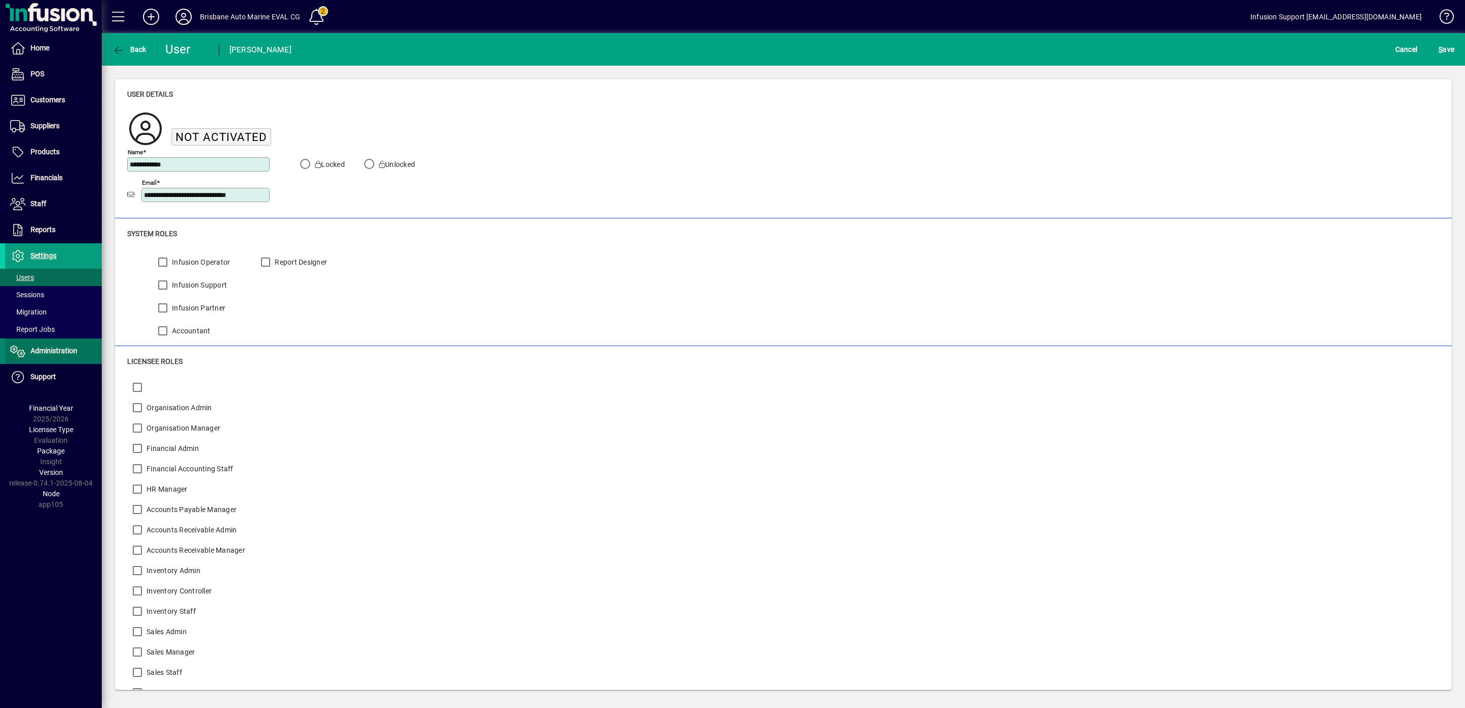
click at [48, 352] on span "Administration" at bounding box center [54, 350] width 47 height 8
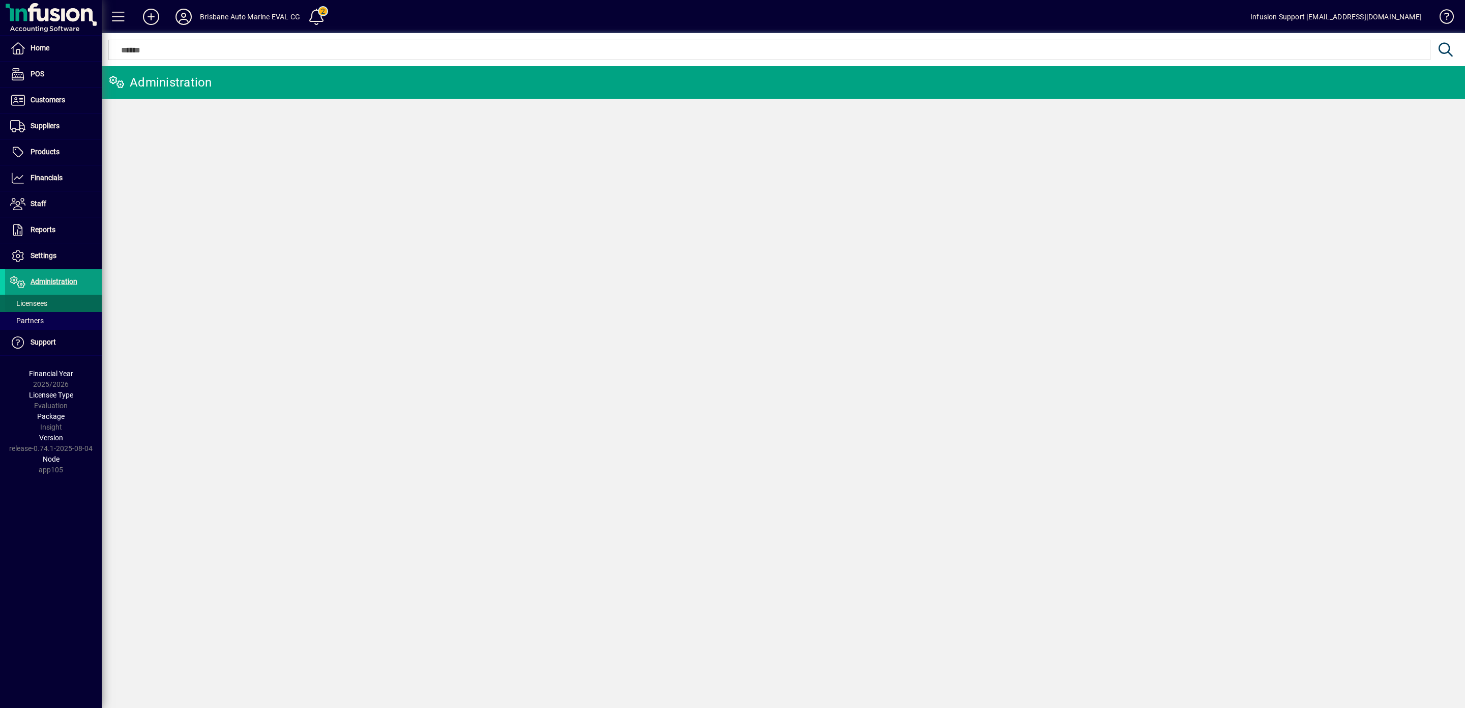
click at [37, 305] on span "Licensees" at bounding box center [28, 303] width 37 height 8
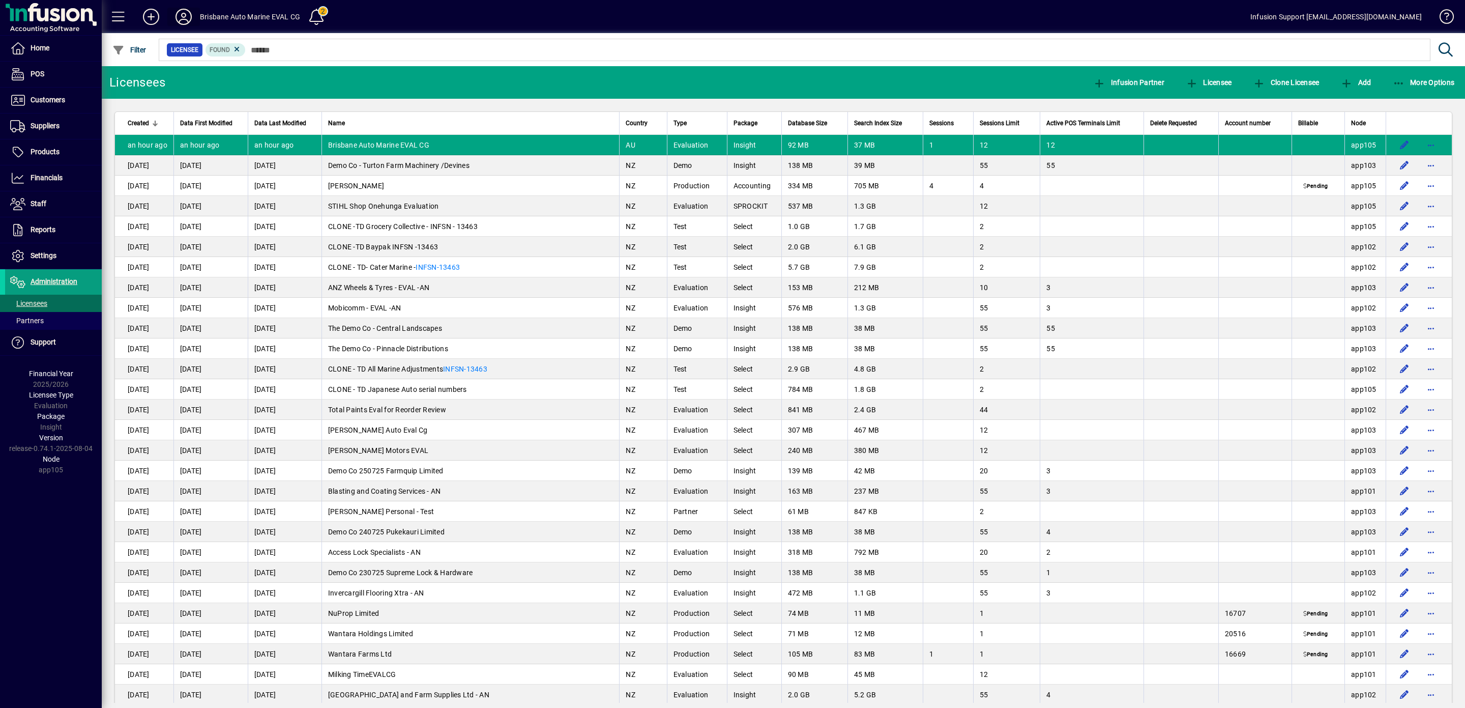
click at [182, 19] on icon at bounding box center [183, 17] width 20 height 16
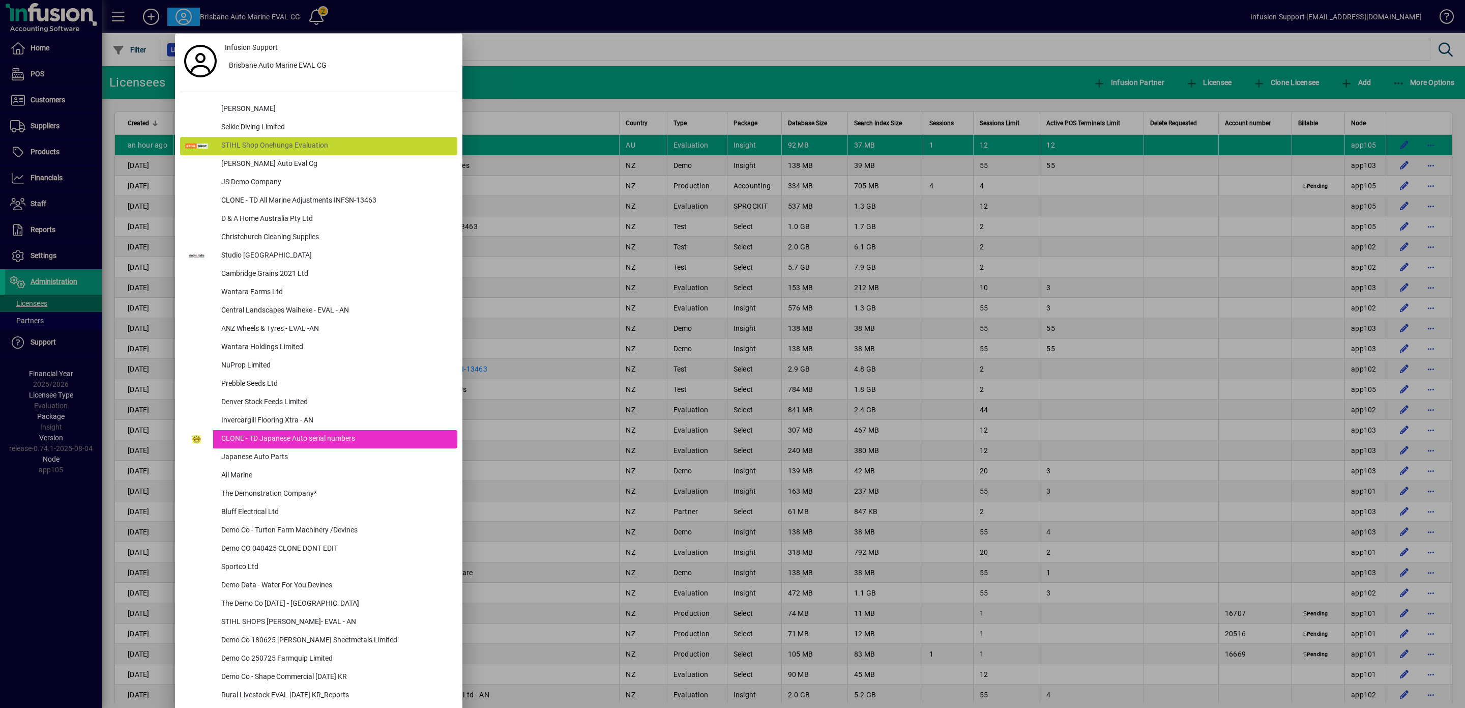
click at [44, 340] on div at bounding box center [732, 354] width 1465 height 708
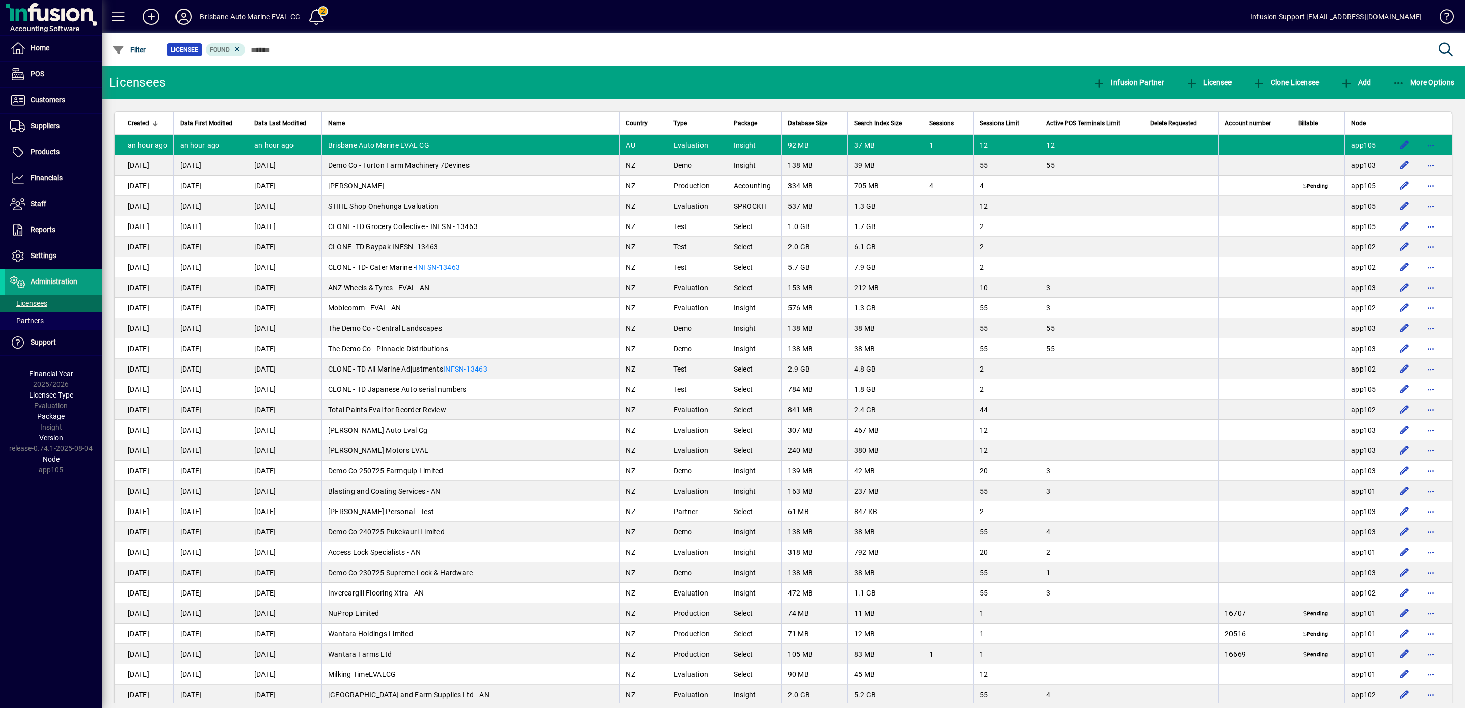
click at [35, 302] on span "Licensees" at bounding box center [28, 303] width 37 height 8
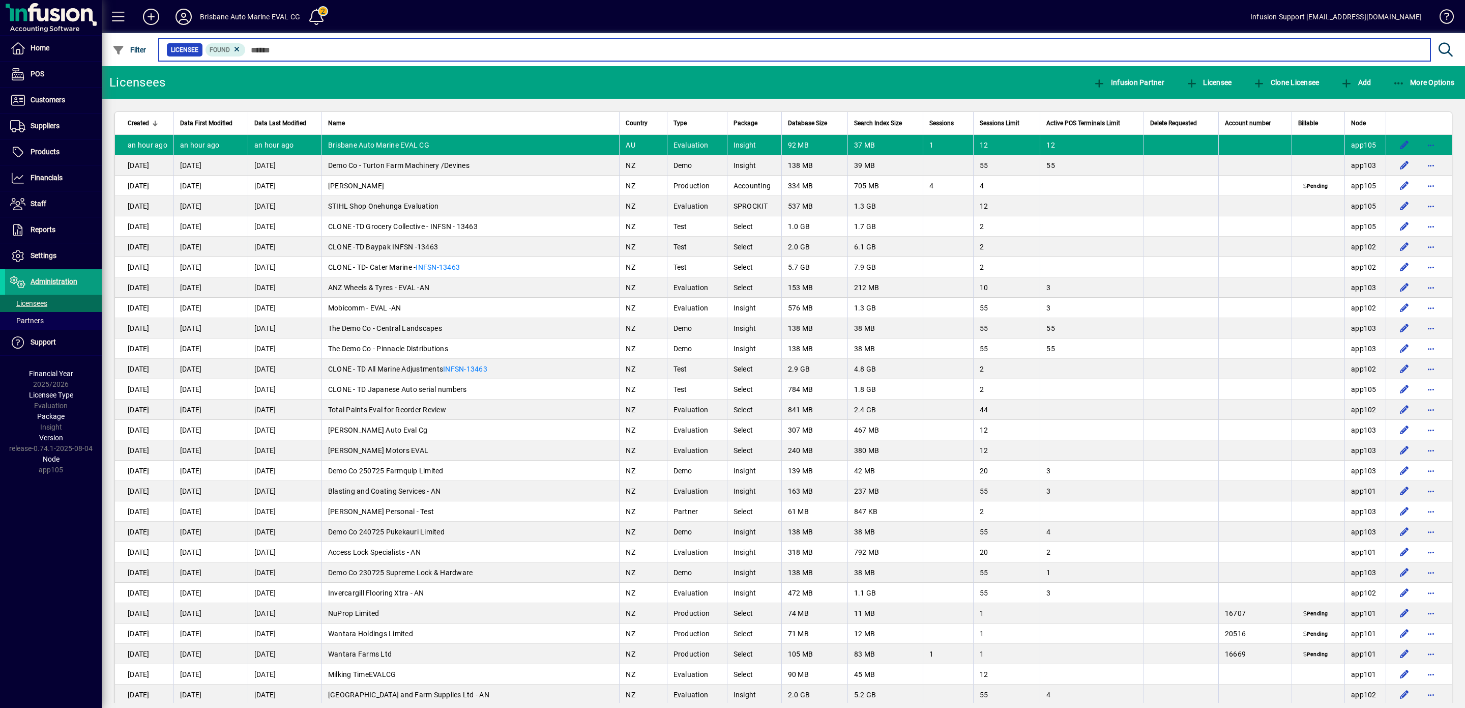
click at [290, 46] on input "text" at bounding box center [834, 50] width 1176 height 14
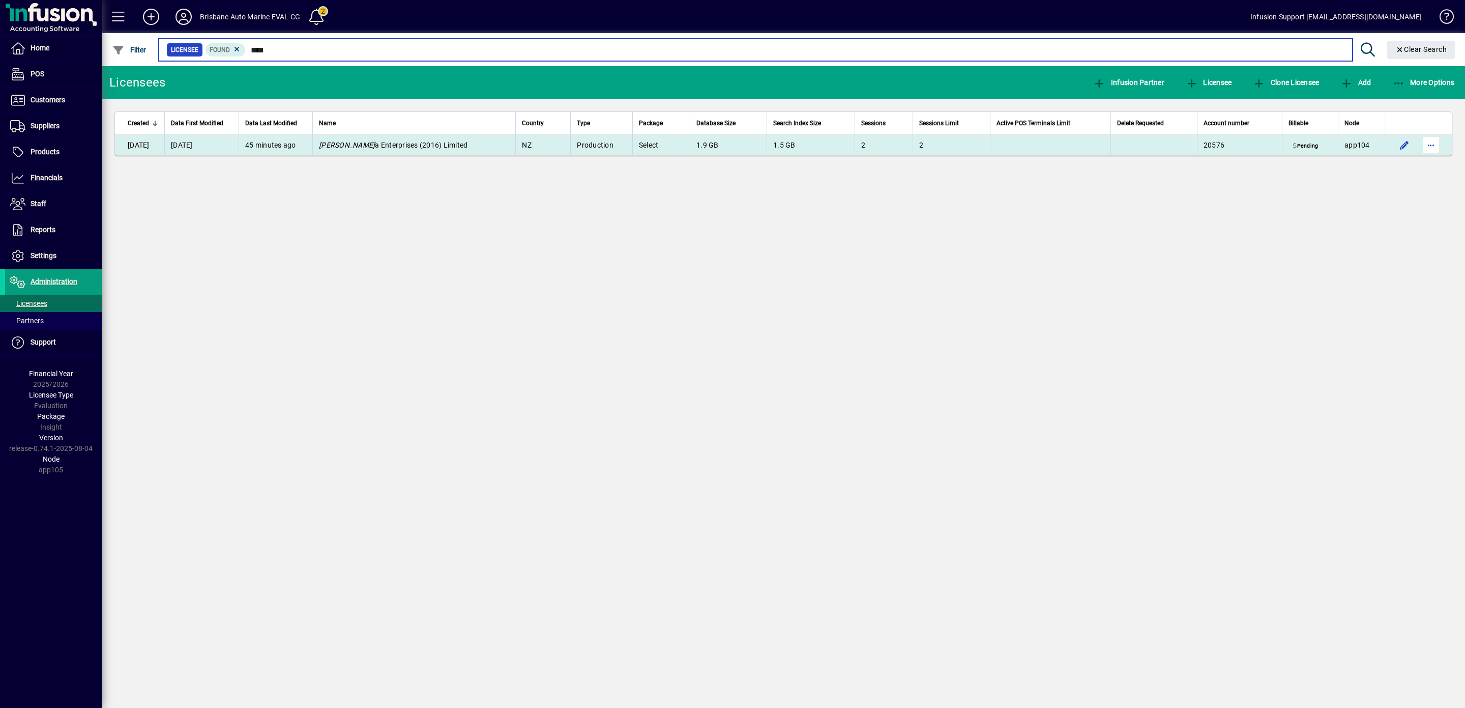
type input "****"
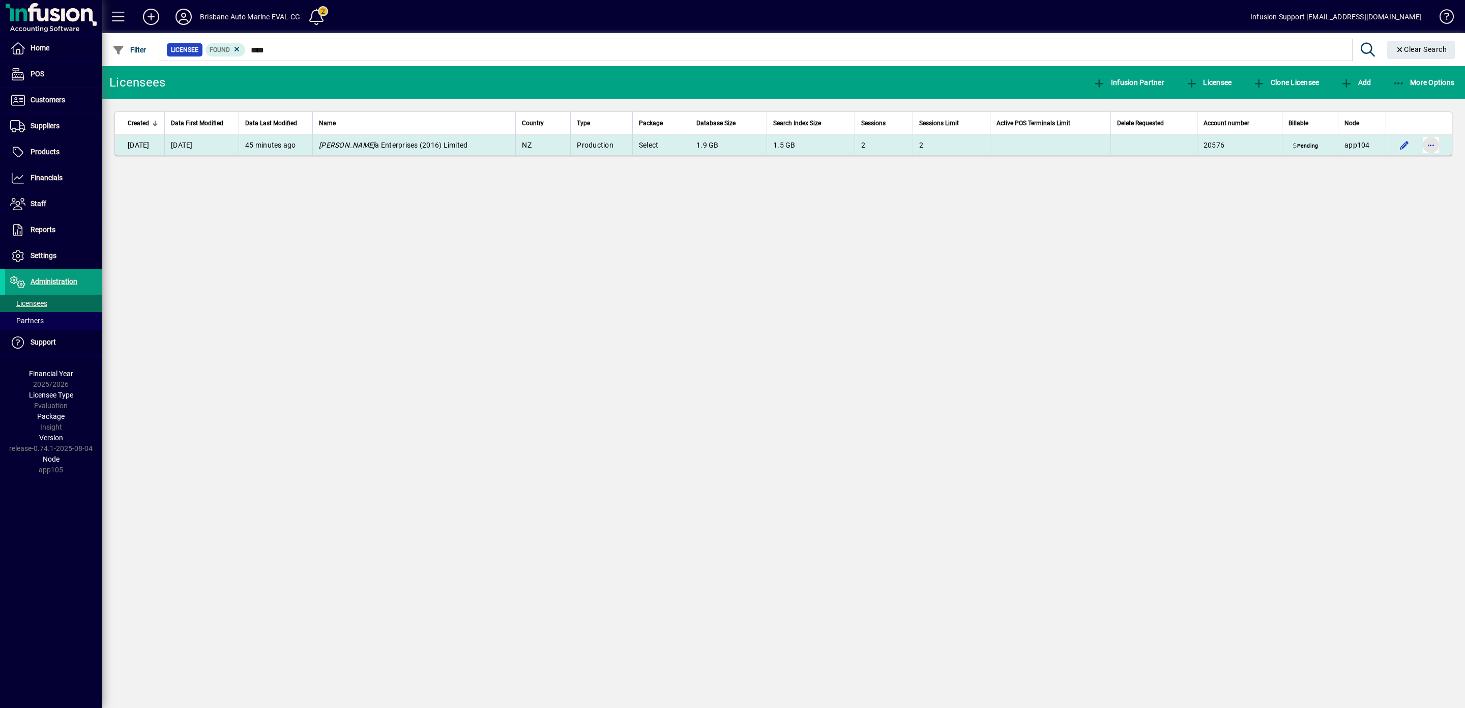
click at [1428, 144] on span "button" at bounding box center [1431, 145] width 24 height 24
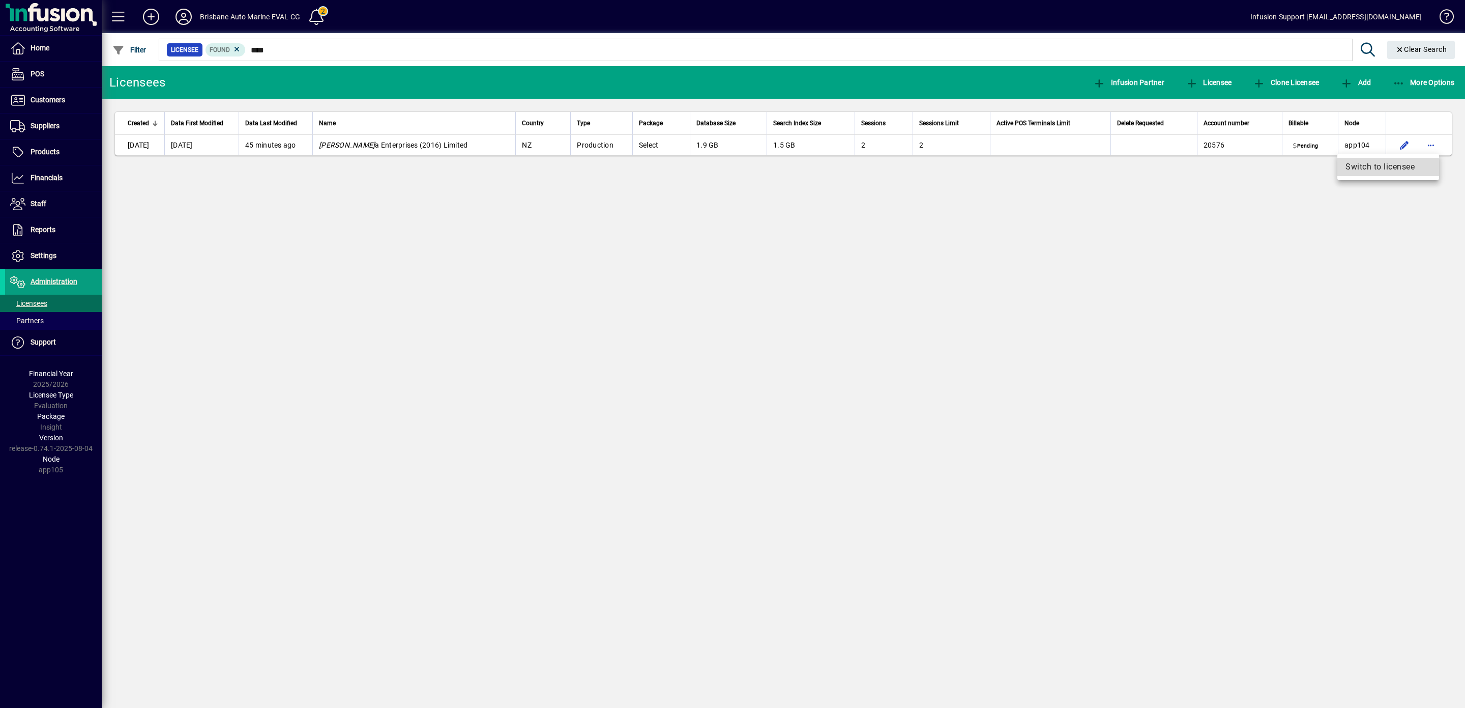
click at [1362, 167] on span "Switch to licensee" at bounding box center [1387, 167] width 85 height 12
